Goal: Check status: Check status

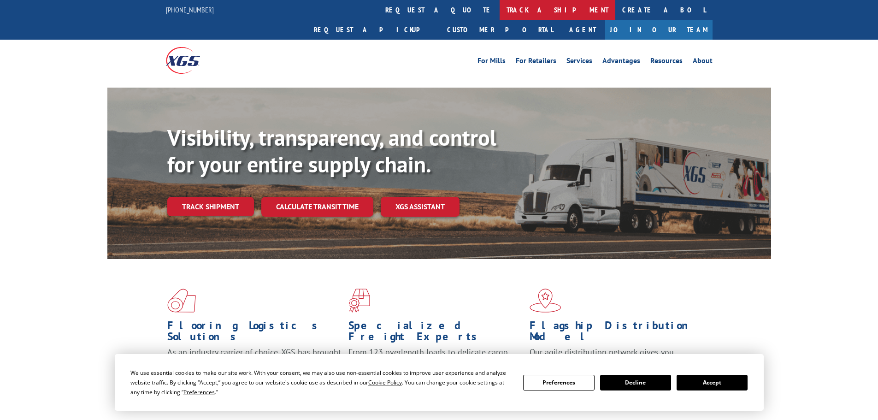
click at [499, 9] on link "track a shipment" at bounding box center [557, 10] width 116 height 20
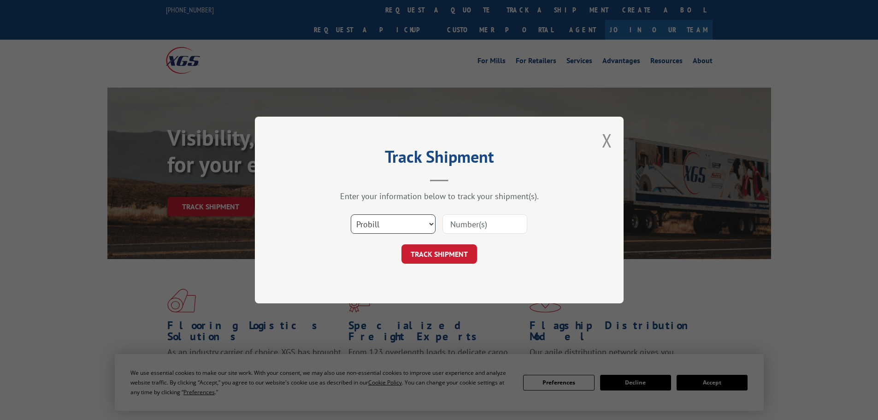
click at [404, 223] on select "Select category... Probill BOL PO" at bounding box center [393, 223] width 85 height 19
select select "bol"
click at [351, 214] on select "Select category... Probill BOL PO" at bounding box center [393, 223] width 85 height 19
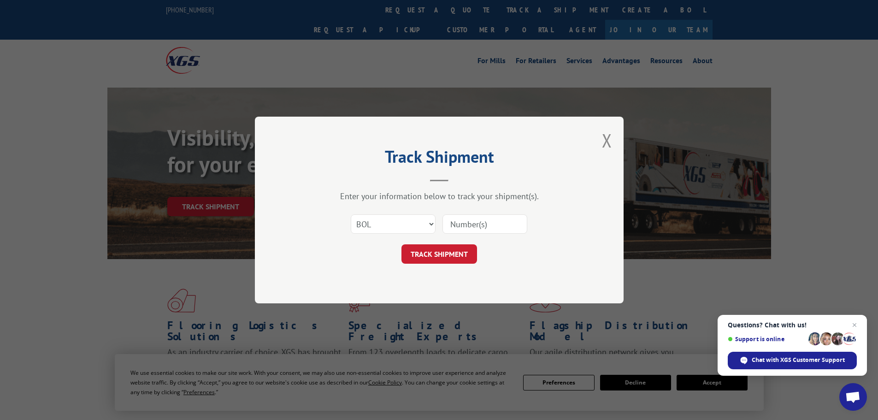
click at [465, 224] on input at bounding box center [484, 223] width 85 height 19
paste input "5106119"
type input "5106119"
click at [450, 259] on button "TRACK SHIPMENT" at bounding box center [439, 253] width 76 height 19
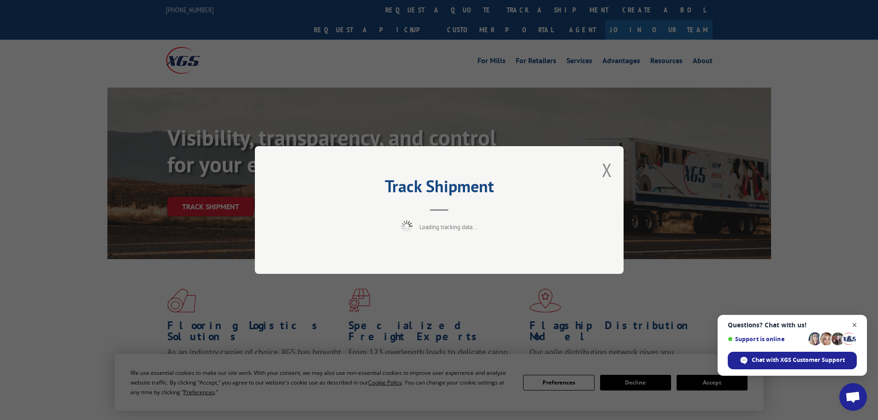
click at [858, 323] on span "Open chat" at bounding box center [855, 325] width 12 height 12
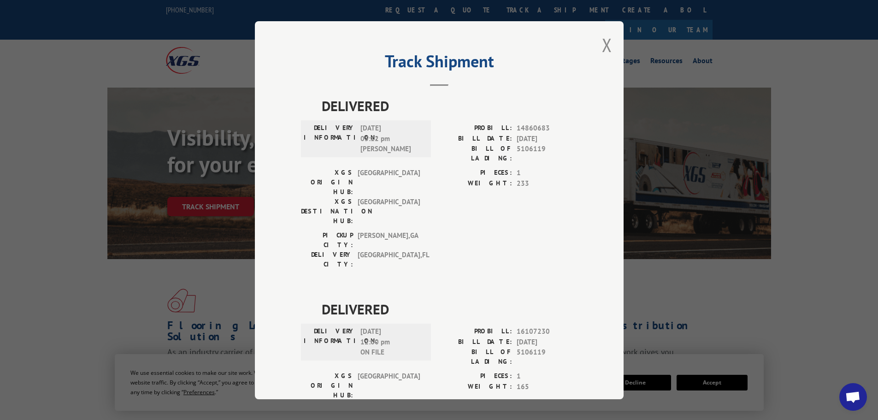
click at [608, 44] on div "Track Shipment DELIVERED DELIVERY INFORMATION: [DATE] 05:12 pm [PERSON_NAME]: 1…" at bounding box center [439, 210] width 369 height 378
click at [592, 44] on div "Track Shipment DELIVERED DELIVERY INFORMATION: [DATE] 05:12 pm [PERSON_NAME]: 1…" at bounding box center [439, 210] width 369 height 378
click at [597, 45] on div "Track Shipment DELIVERED DELIVERY INFORMATION: [DATE] 05:12 pm [PERSON_NAME]: 1…" at bounding box center [439, 210] width 369 height 378
click at [602, 47] on button "Close modal" at bounding box center [607, 45] width 10 height 24
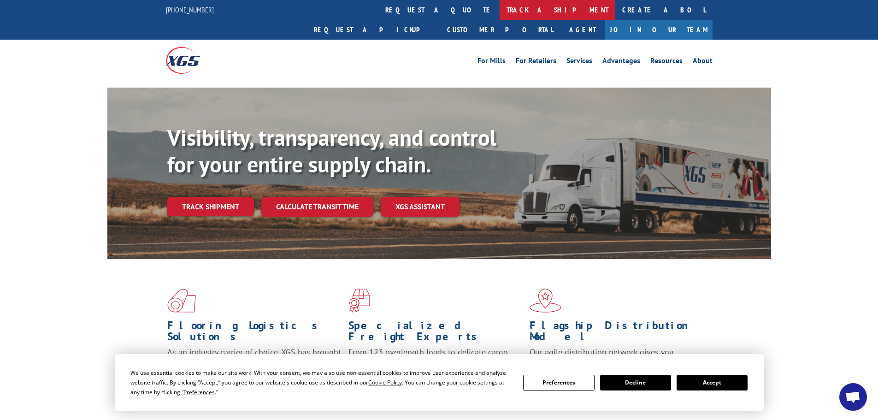
click at [499, 3] on link "track a shipment" at bounding box center [557, 10] width 116 height 20
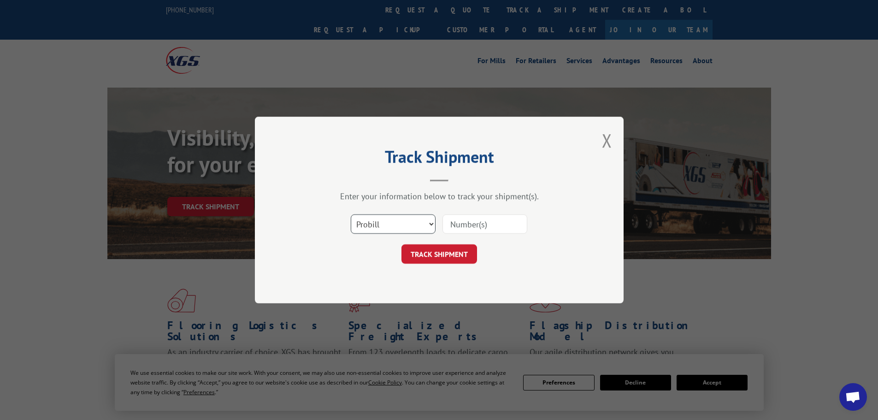
click at [394, 224] on select "Select category... Probill BOL PO" at bounding box center [393, 223] width 85 height 19
select select "bol"
click at [351, 214] on select "Select category... Probill BOL PO" at bounding box center [393, 223] width 85 height 19
drag, startPoint x: 446, startPoint y: 239, endPoint x: 454, endPoint y: 228, distance: 14.2
click at [447, 238] on div "Select category... Probill BOL PO" at bounding box center [439, 224] width 276 height 30
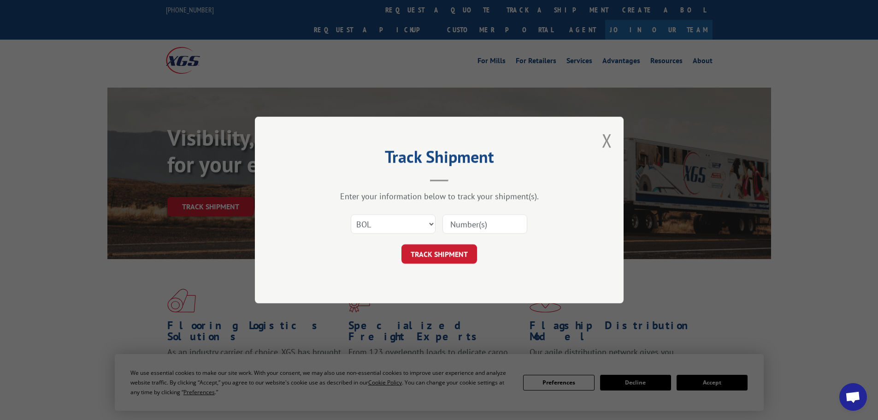
click at [454, 228] on input at bounding box center [484, 223] width 85 height 19
paste input "6003243"
type input "6003243"
click at [442, 251] on button "TRACK SHIPMENT" at bounding box center [439, 253] width 76 height 19
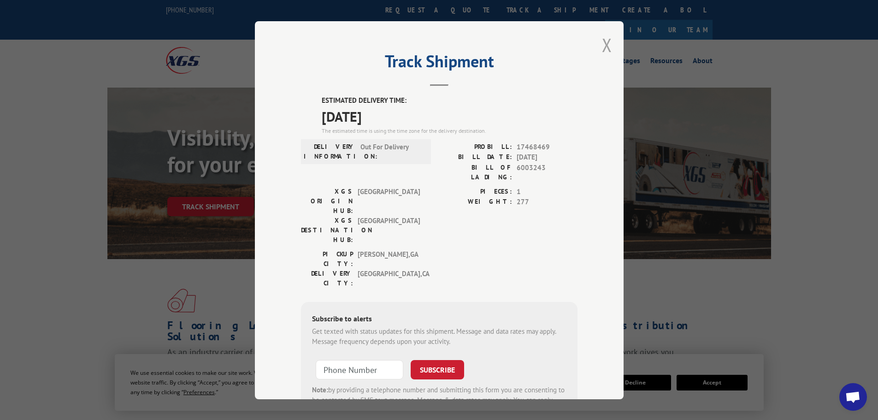
click at [603, 46] on button "Close modal" at bounding box center [607, 45] width 10 height 24
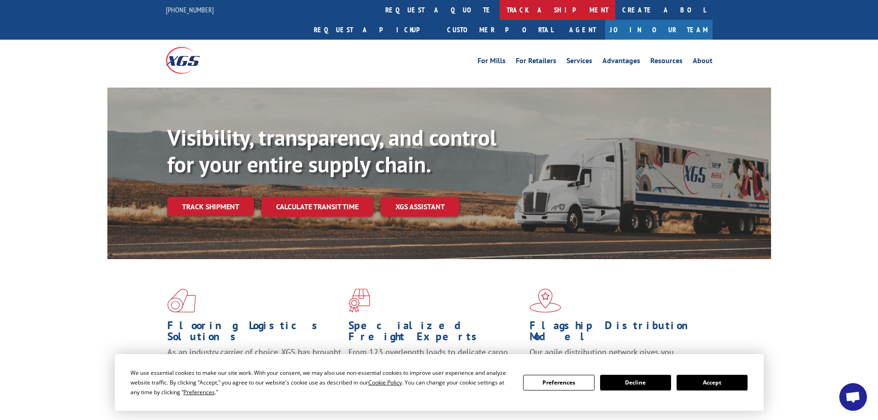
click at [499, 13] on link "track a shipment" at bounding box center [557, 10] width 116 height 20
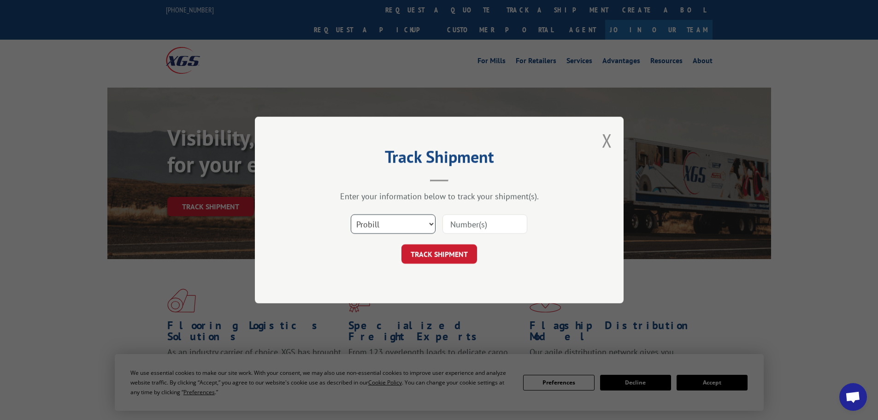
click at [404, 221] on select "Select category... Probill BOL PO" at bounding box center [393, 223] width 85 height 19
select select "bol"
click at [351, 214] on select "Select category... Probill BOL PO" at bounding box center [393, 223] width 85 height 19
click at [515, 220] on input at bounding box center [484, 223] width 85 height 19
paste input "5089239"
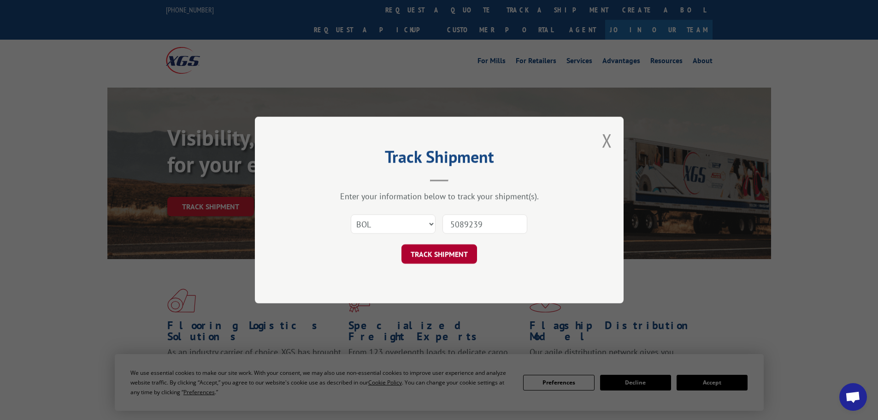
type input "5089239"
click at [454, 247] on button "TRACK SHIPMENT" at bounding box center [439, 253] width 76 height 19
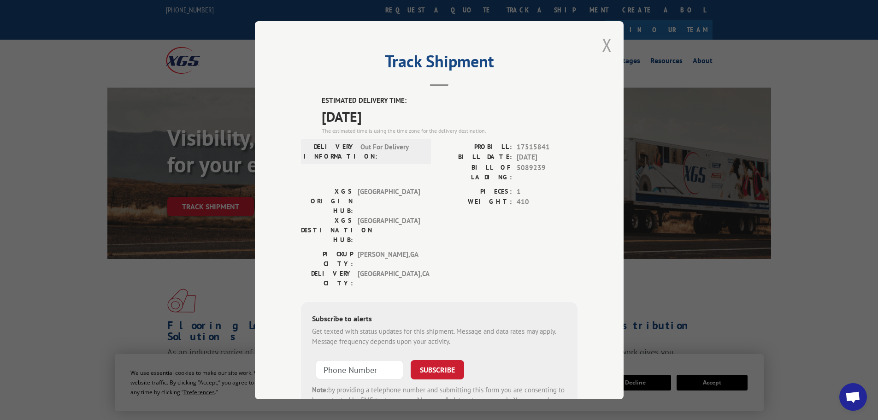
click at [602, 41] on button "Close modal" at bounding box center [607, 45] width 10 height 24
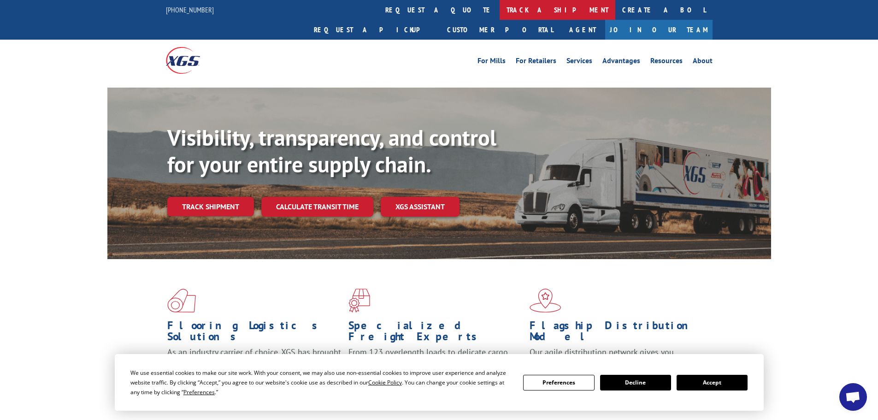
click at [499, 10] on link "track a shipment" at bounding box center [557, 10] width 116 height 20
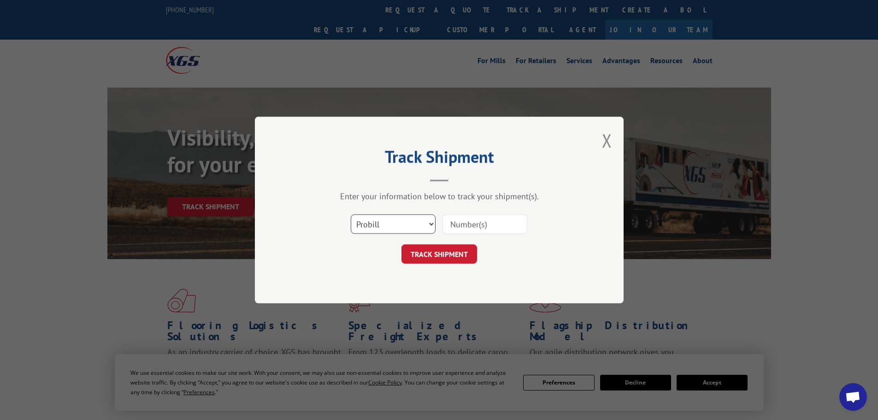
drag, startPoint x: 397, startPoint y: 223, endPoint x: 395, endPoint y: 232, distance: 9.4
click at [397, 223] on select "Select category... Probill BOL PO" at bounding box center [393, 223] width 85 height 19
select select "bol"
click at [351, 214] on select "Select category... Probill BOL PO" at bounding box center [393, 223] width 85 height 19
click at [489, 226] on input at bounding box center [484, 223] width 85 height 19
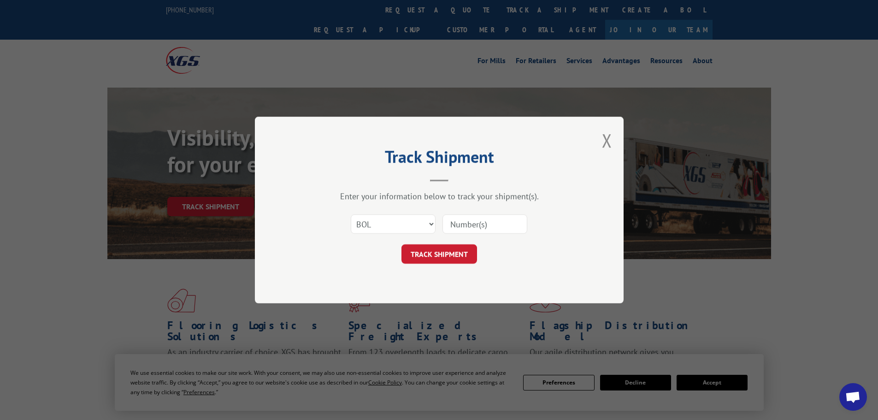
paste input "5089239"
type input "5089239"
click at [465, 250] on button "TRACK SHIPMENT" at bounding box center [439, 253] width 76 height 19
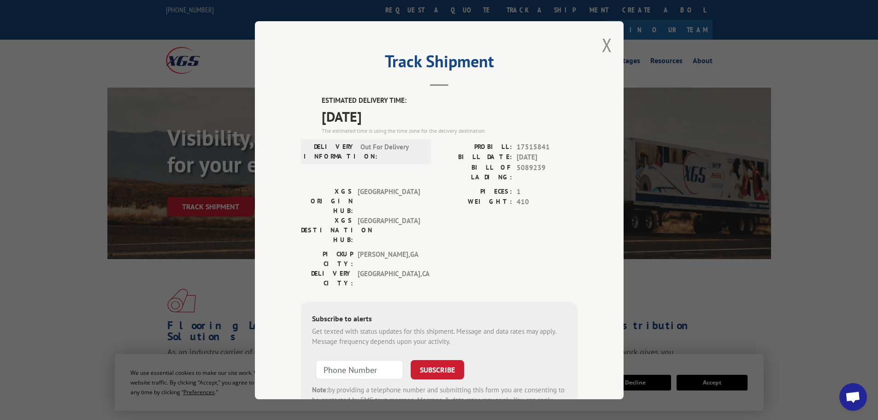
click at [609, 49] on div "Track Shipment ESTIMATED DELIVERY TIME: [DATE] The estimated time is using the …" at bounding box center [439, 210] width 369 height 378
click at [608, 49] on button "Close modal" at bounding box center [607, 45] width 10 height 24
